Goal: Information Seeking & Learning: Check status

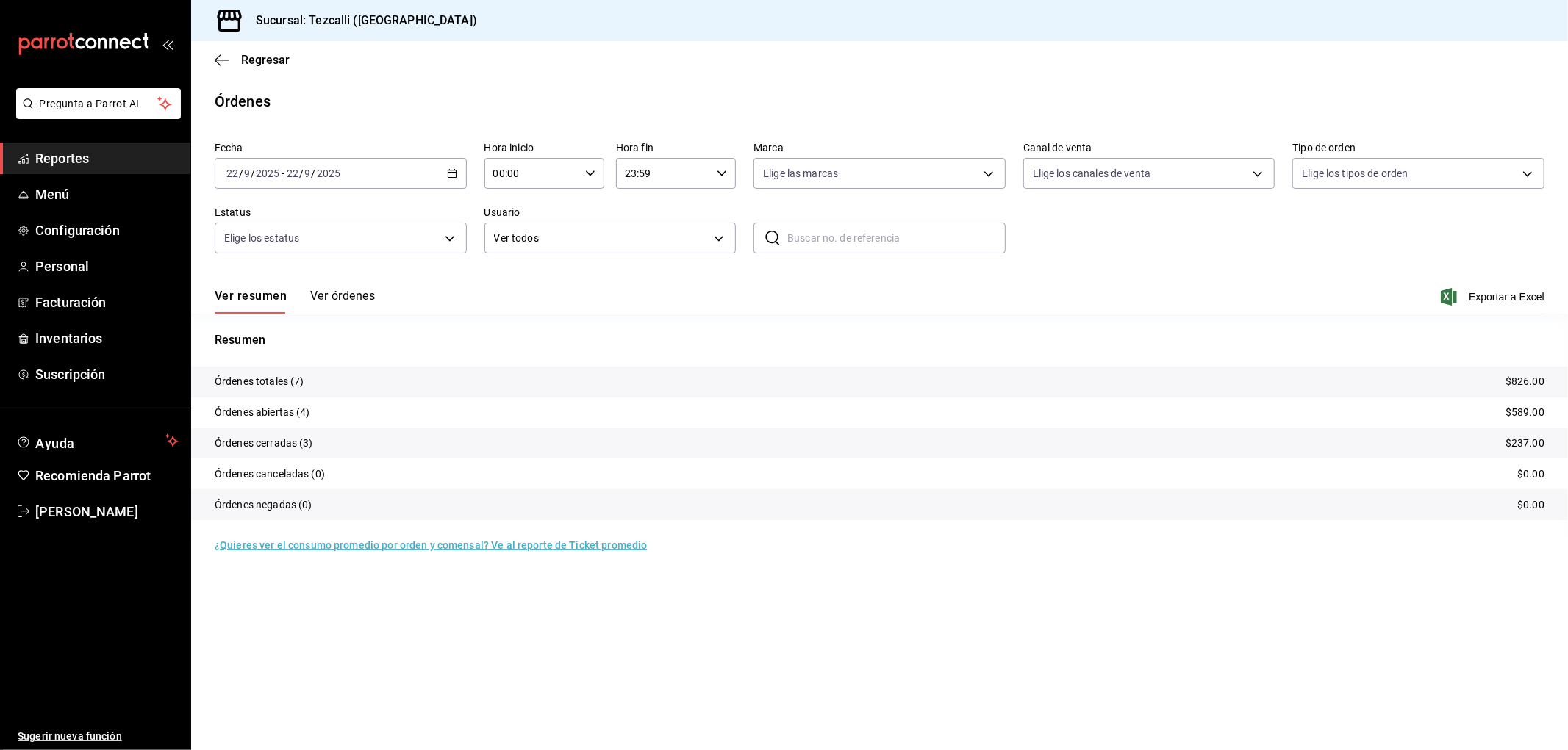
click at [328, 294] on button "Ver órdenes" at bounding box center [342, 302] width 65 height 25
click at [333, 302] on div "Ver resumen Ver órdenes" at bounding box center [295, 302] width 160 height 25
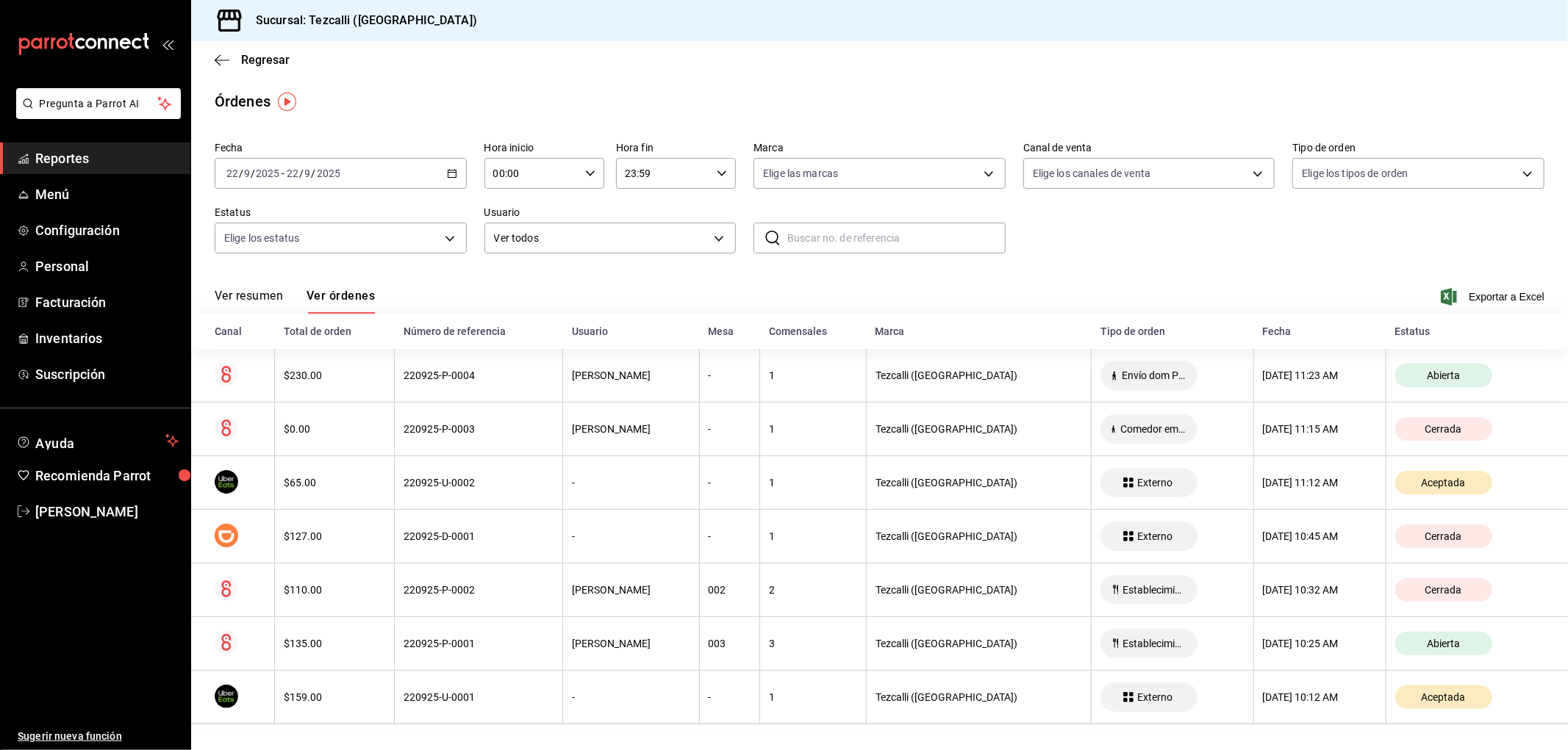
click at [248, 302] on button "Ver resumen" at bounding box center [249, 302] width 68 height 25
